Goal: Task Accomplishment & Management: Manage account settings

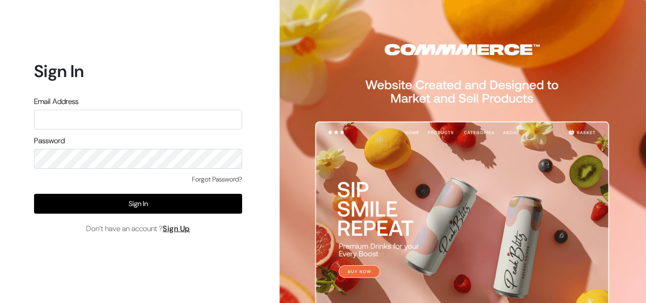
click at [105, 110] on input "text" at bounding box center [138, 120] width 208 height 20
type input "k"
type input "uppadasarees999@gmail.com"
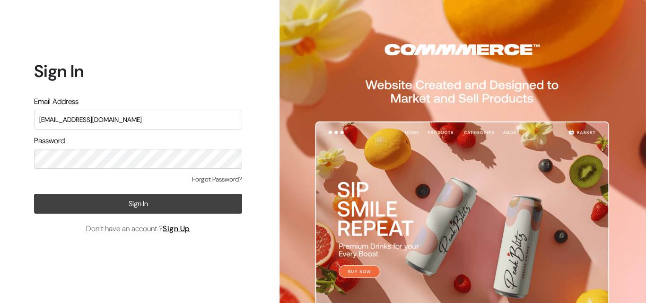
click at [130, 208] on button "Sign In" at bounding box center [138, 204] width 208 height 20
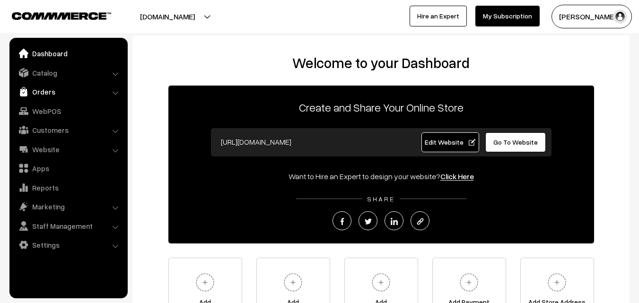
click at [45, 92] on link "Orders" at bounding box center [68, 91] width 113 height 17
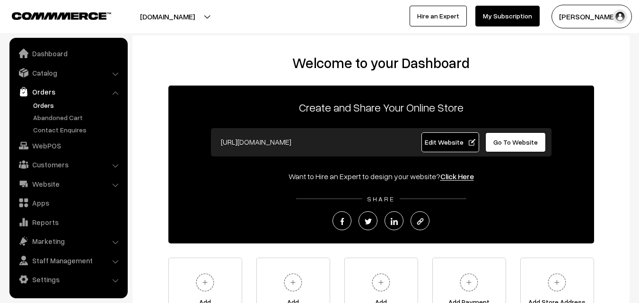
click at [43, 107] on link "Orders" at bounding box center [78, 105] width 94 height 10
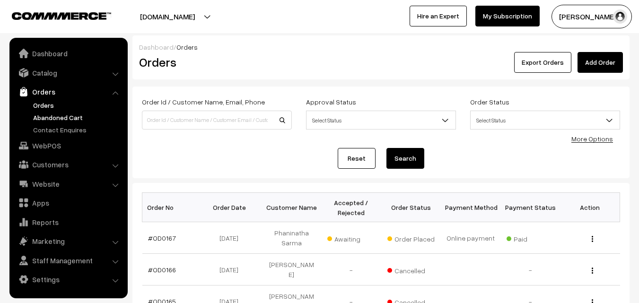
click at [49, 118] on link "Abandoned Cart" at bounding box center [78, 118] width 94 height 10
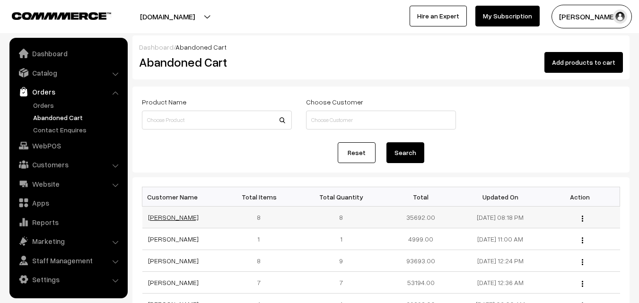
click at [160, 218] on link "Devi Ram" at bounding box center [173, 217] width 51 height 8
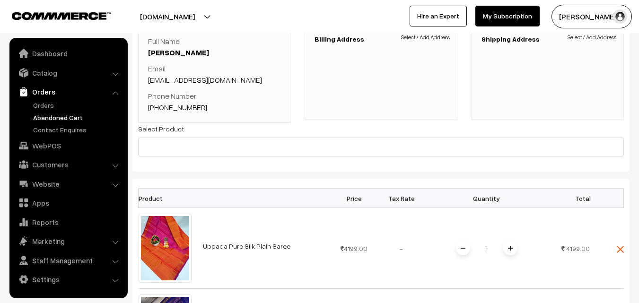
scroll to position [47, 0]
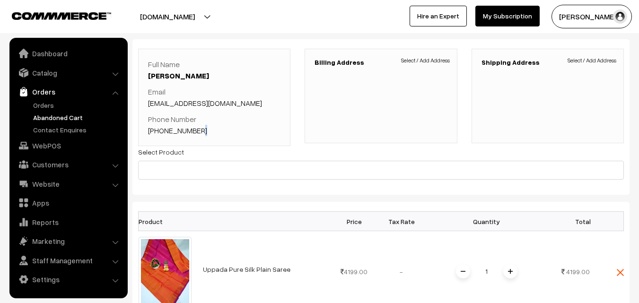
drag, startPoint x: 209, startPoint y: 132, endPoint x: 194, endPoint y: 132, distance: 14.2
click at [194, 132] on p "Phone Number [PHONE_NUMBER]" at bounding box center [214, 125] width 132 height 23
click at [207, 129] on p "Phone Number +91 8925384303" at bounding box center [214, 125] width 132 height 23
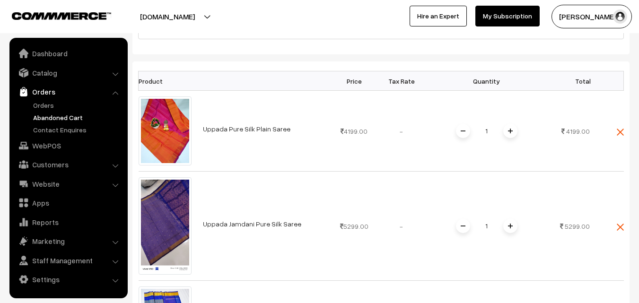
scroll to position [189, 0]
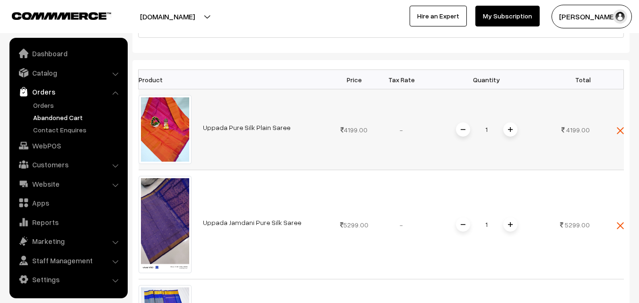
click at [225, 131] on link "Uppada Pure Silk Plain Saree" at bounding box center [246, 127] width 87 height 8
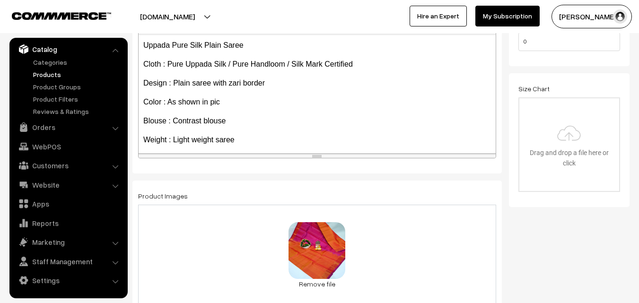
click at [48, 75] on link "Products" at bounding box center [78, 75] width 94 height 10
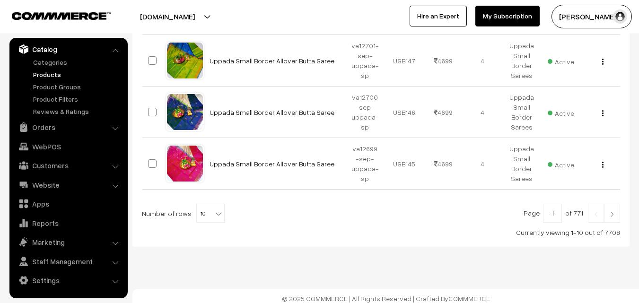
scroll to position [543, 0]
